Goal: Browse casually

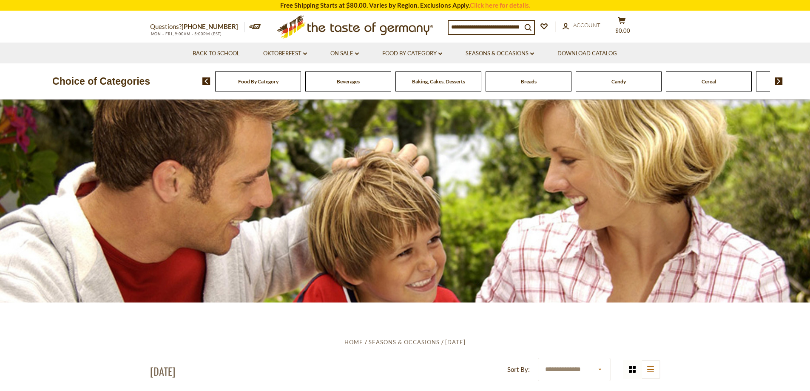
click at [253, 83] on span "Food By Category" at bounding box center [258, 81] width 40 height 6
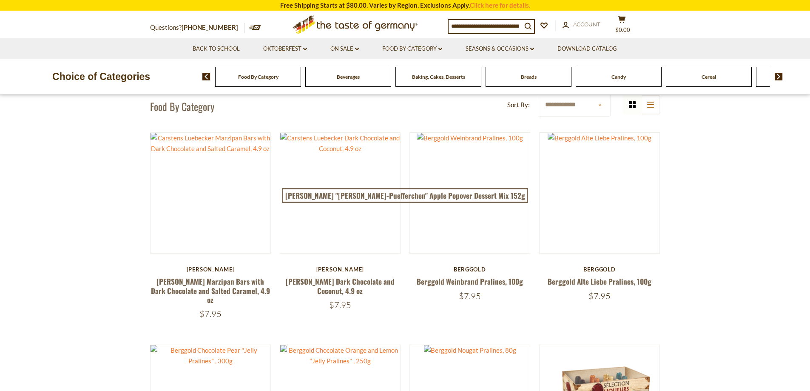
scroll to position [68, 0]
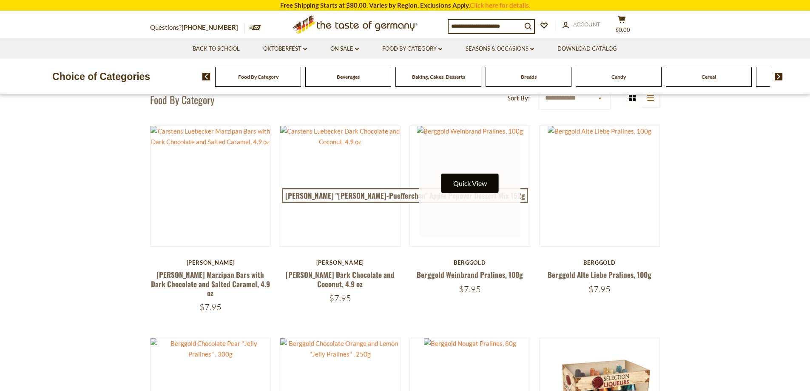
click at [457, 180] on button "Quick View" at bounding box center [469, 182] width 57 height 19
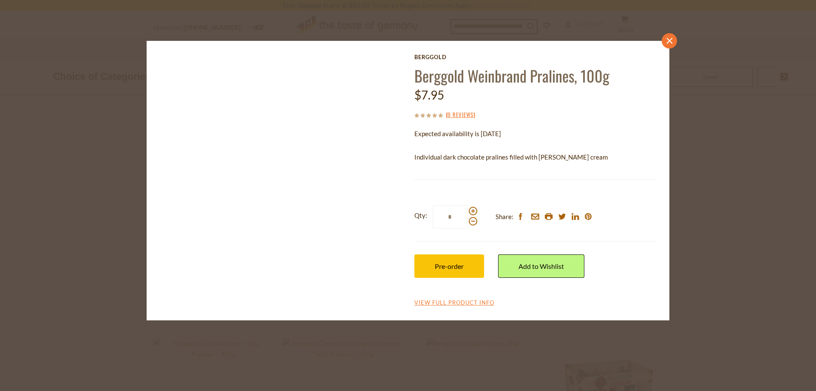
click at [671, 39] on icon "close" at bounding box center [670, 41] width 6 height 6
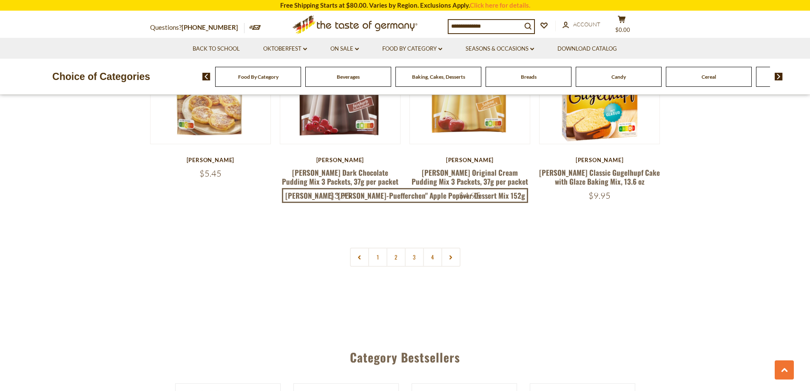
scroll to position [1866, 0]
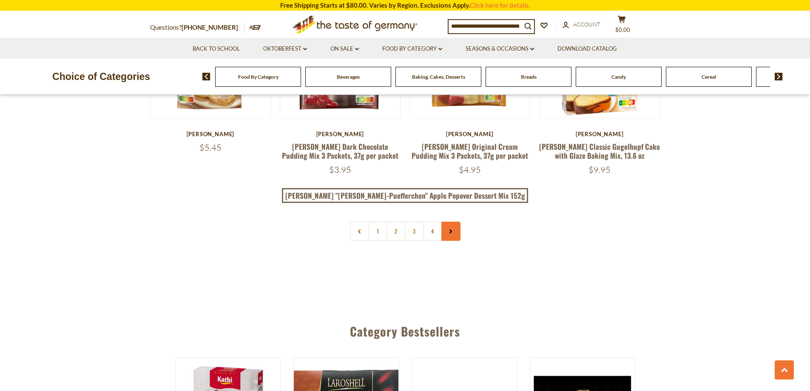
click at [455, 222] on link at bounding box center [450, 231] width 19 height 19
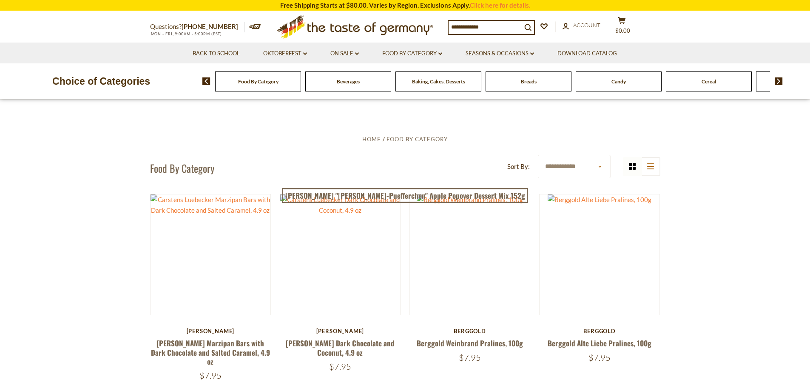
click at [436, 80] on span "Baking, Cakes, Desserts" at bounding box center [438, 81] width 53 height 6
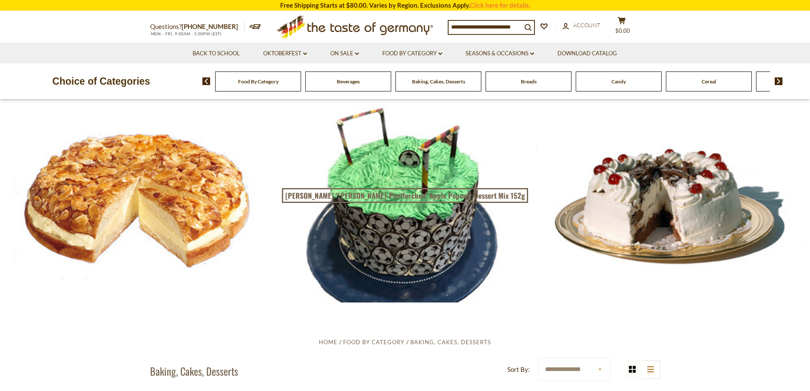
click at [532, 80] on span "Breads" at bounding box center [529, 81] width 16 height 6
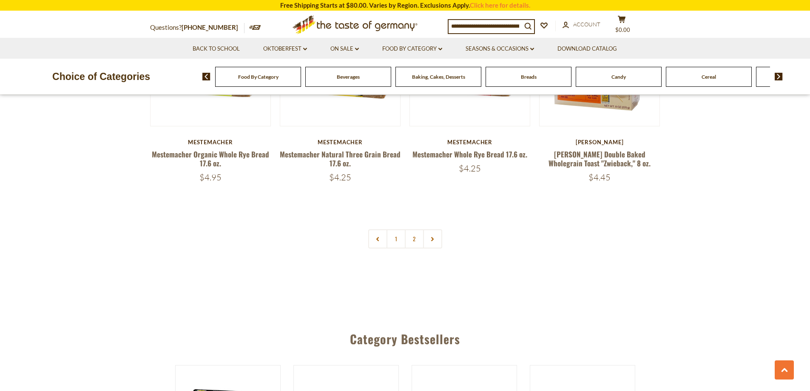
scroll to position [2032, 0]
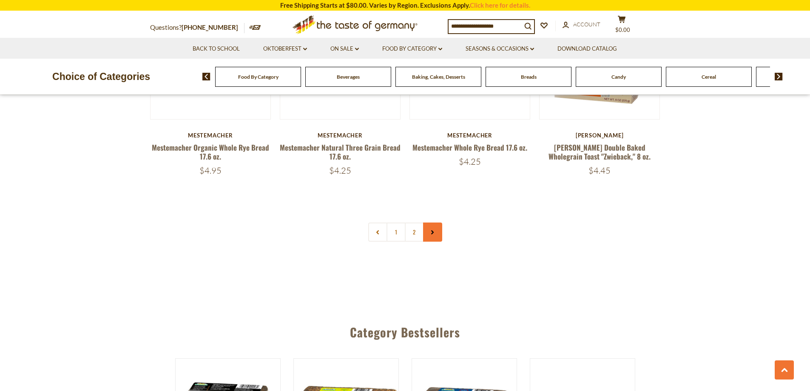
click at [428, 229] on link at bounding box center [432, 231] width 19 height 19
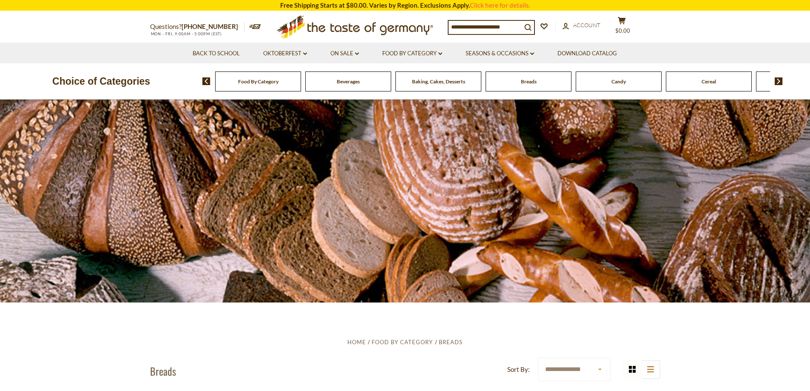
click at [707, 82] on span "Cereal" at bounding box center [709, 81] width 14 height 6
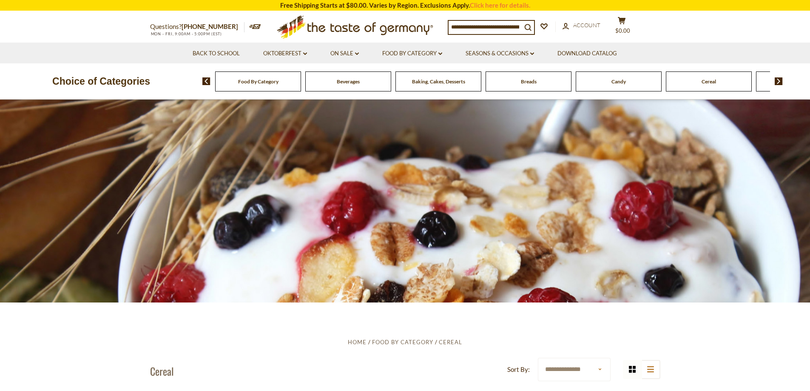
click at [433, 82] on span "Baking, Cakes, Desserts" at bounding box center [438, 81] width 53 height 6
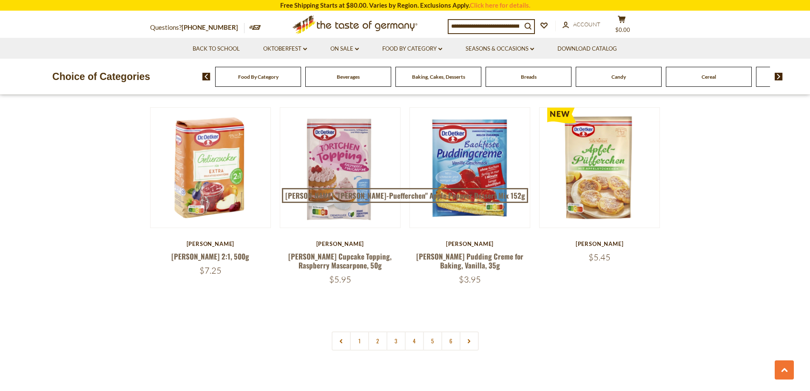
scroll to position [1967, 0]
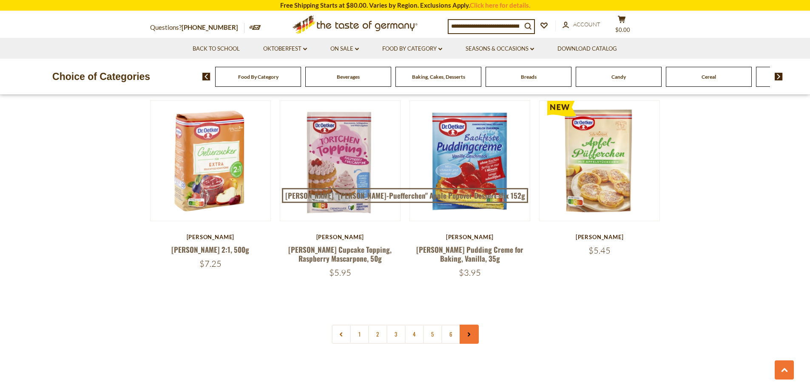
click at [462, 324] on link at bounding box center [469, 333] width 19 height 19
